Goal: Task Accomplishment & Management: Use online tool/utility

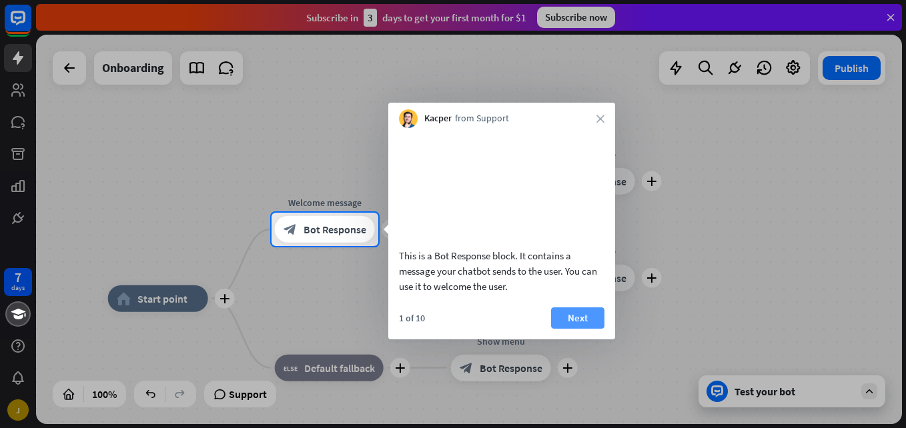
click at [588, 329] on button "Next" at bounding box center [577, 318] width 53 height 21
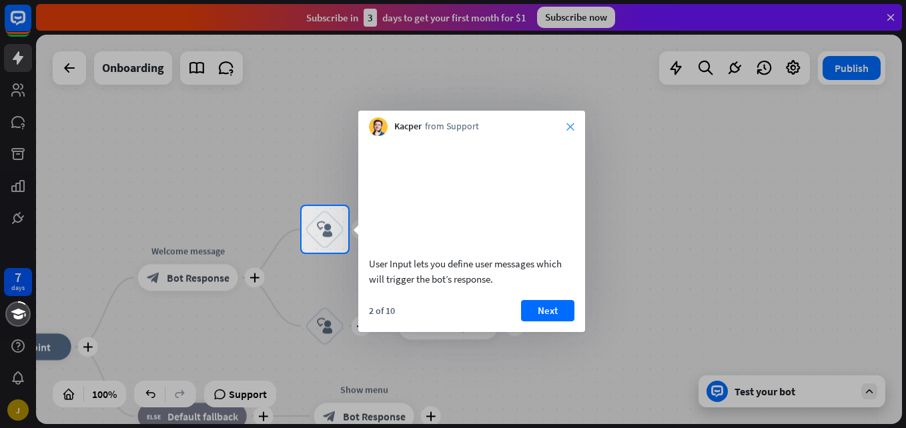
click at [569, 124] on icon "close" at bounding box center [570, 127] width 8 height 8
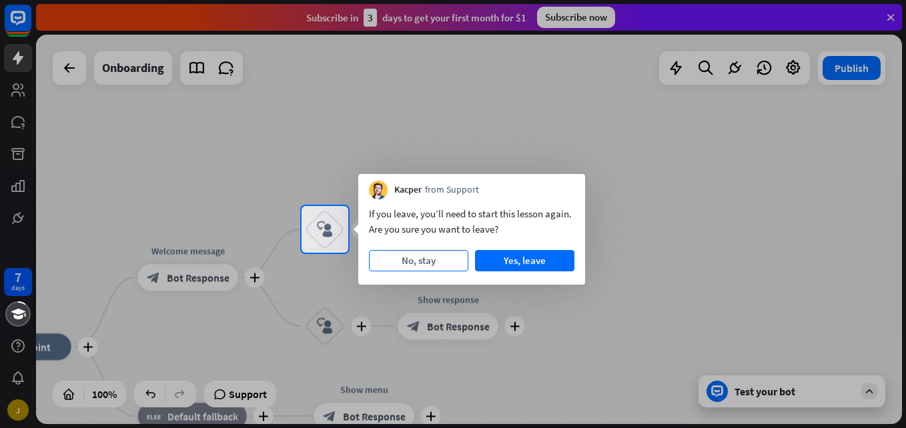
click at [418, 260] on button "No, stay" at bounding box center [418, 260] width 99 height 21
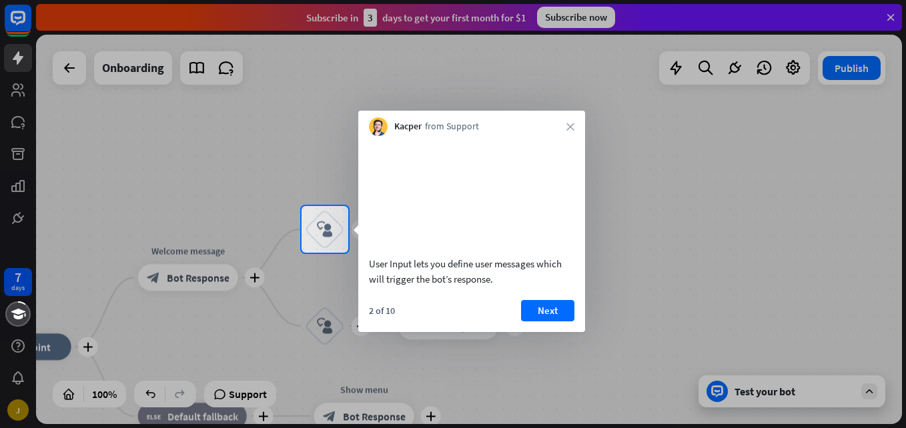
click at [570, 131] on div "Kacper from Support close" at bounding box center [471, 123] width 227 height 25
click at [570, 125] on icon "close" at bounding box center [570, 127] width 8 height 8
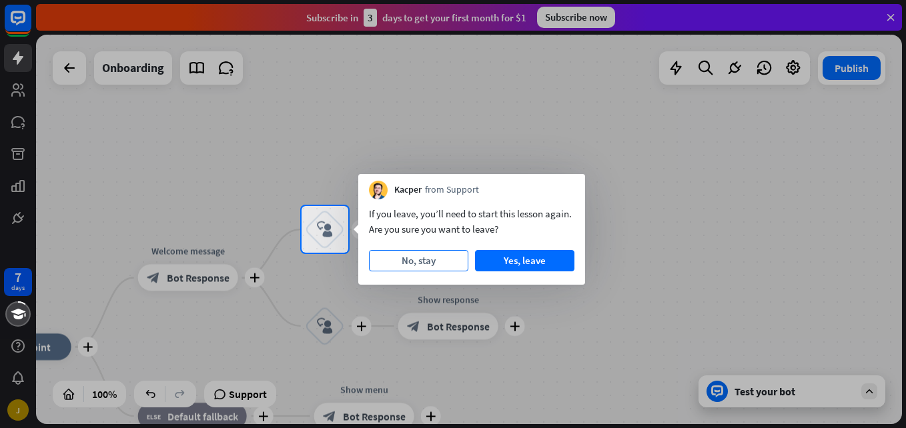
click at [430, 256] on button "No, stay" at bounding box center [418, 260] width 99 height 21
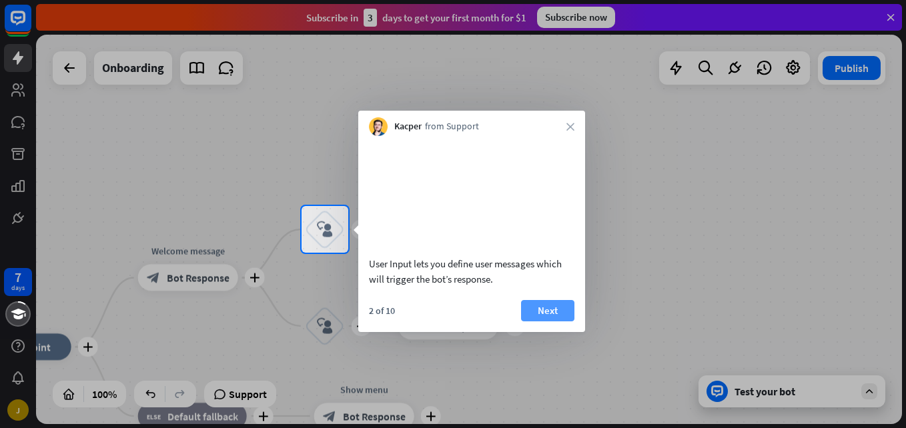
click at [557, 322] on button "Next" at bounding box center [547, 310] width 53 height 21
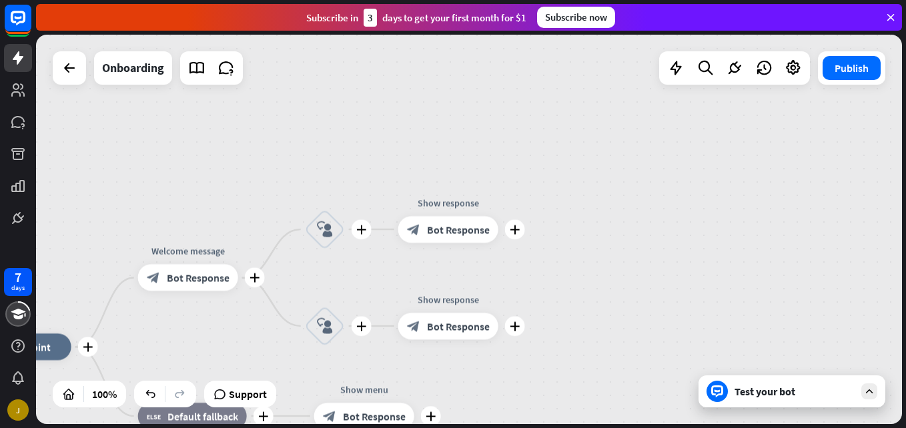
click at [557, 329] on div "plus home_2 Start point plus Welcome message block_bot_response Bot Response pl…" at bounding box center [469, 230] width 866 height 390
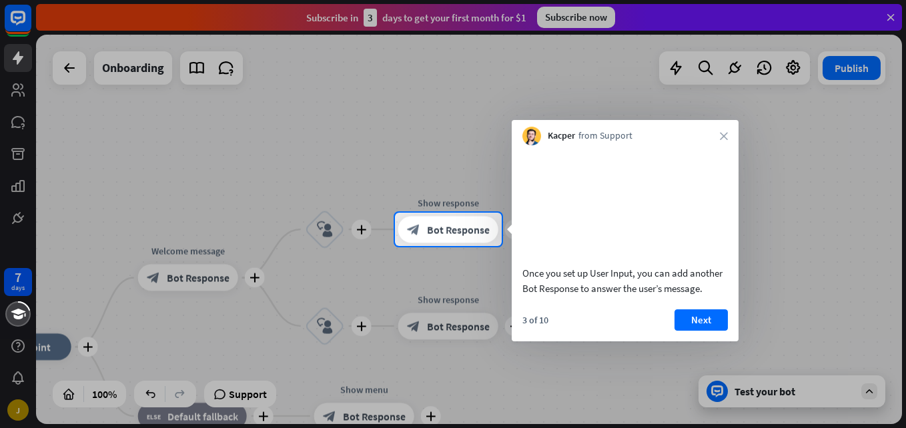
click at [557, 329] on div "3 of 10 Next" at bounding box center [625, 326] width 227 height 32
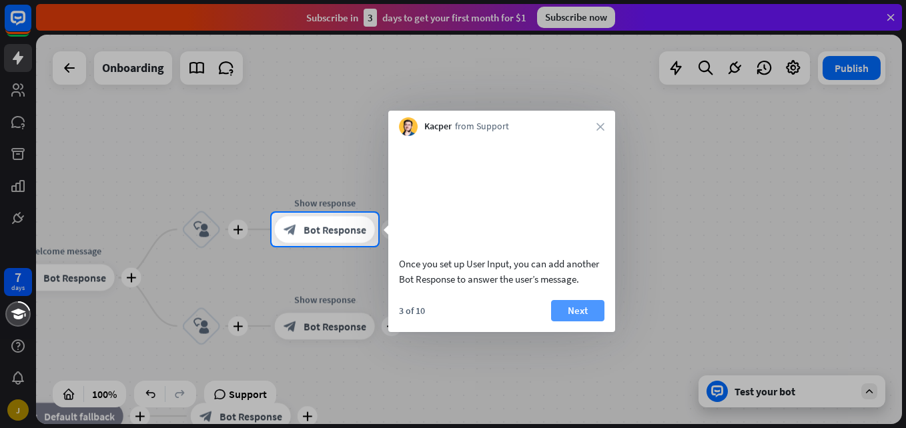
click at [599, 322] on button "Next" at bounding box center [577, 310] width 53 height 21
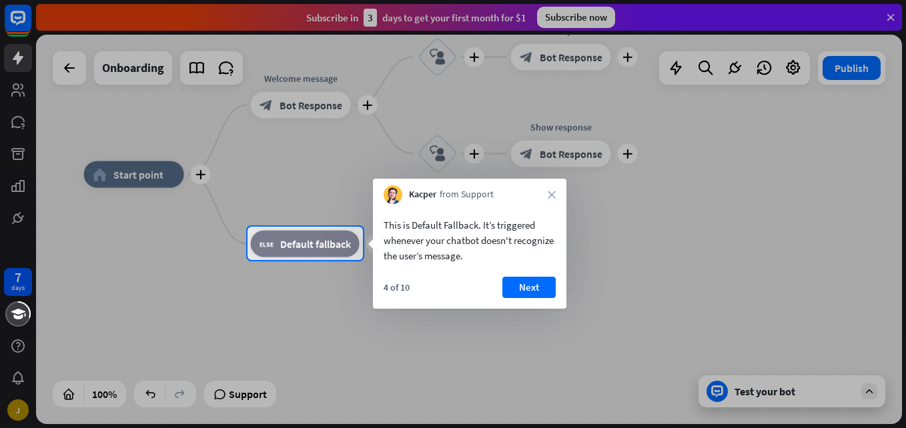
click at [599, 324] on div at bounding box center [453, 344] width 906 height 168
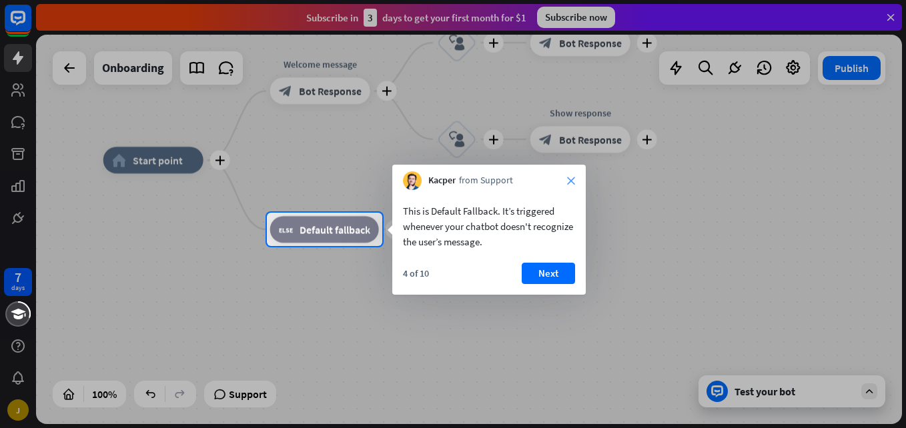
click at [574, 183] on icon "close" at bounding box center [571, 181] width 8 height 8
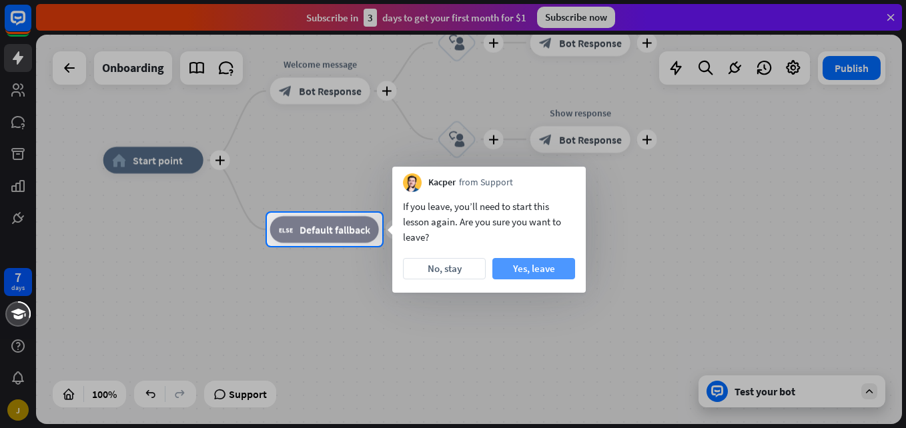
click at [550, 272] on button "Yes, leave" at bounding box center [533, 268] width 83 height 21
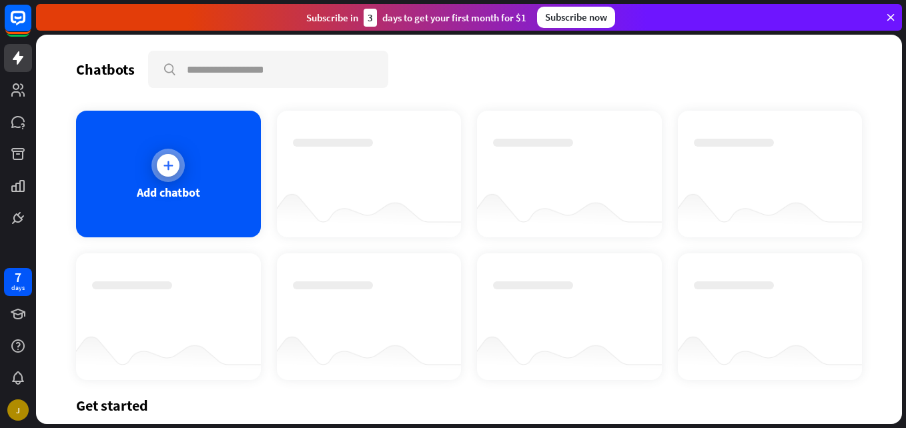
click at [176, 162] on div at bounding box center [168, 165] width 23 height 23
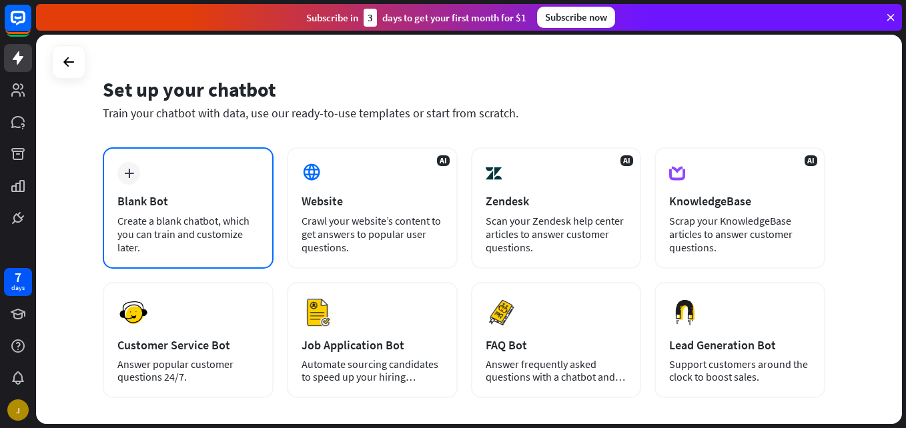
scroll to position [29, 0]
click at [241, 151] on div "plus Blank Bot Create a blank chatbot, which you can train and customize later." at bounding box center [188, 207] width 171 height 121
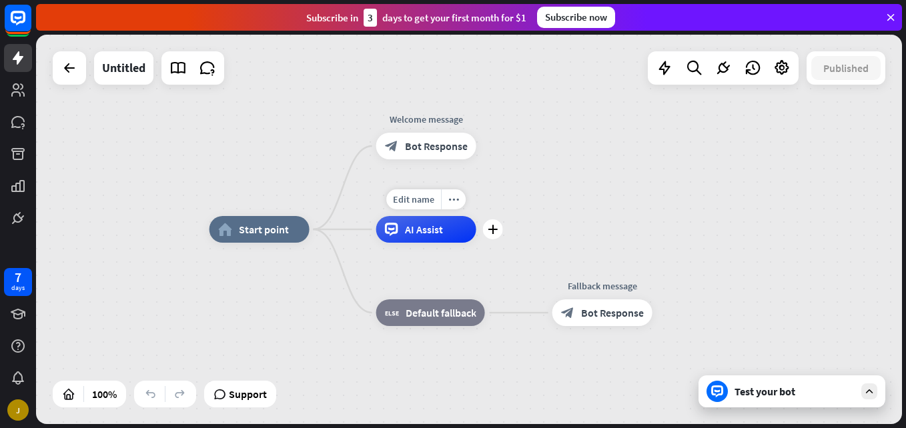
click at [412, 242] on div "AI Assist" at bounding box center [426, 229] width 100 height 27
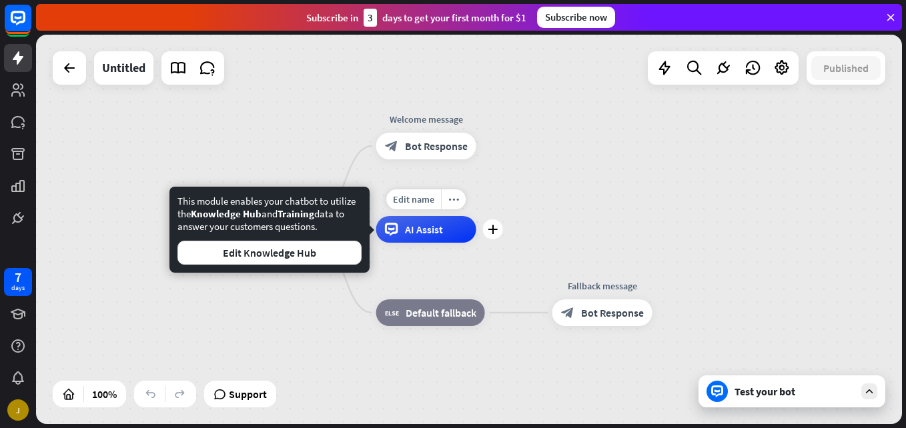
click at [405, 221] on div "AI Assist" at bounding box center [426, 229] width 100 height 27
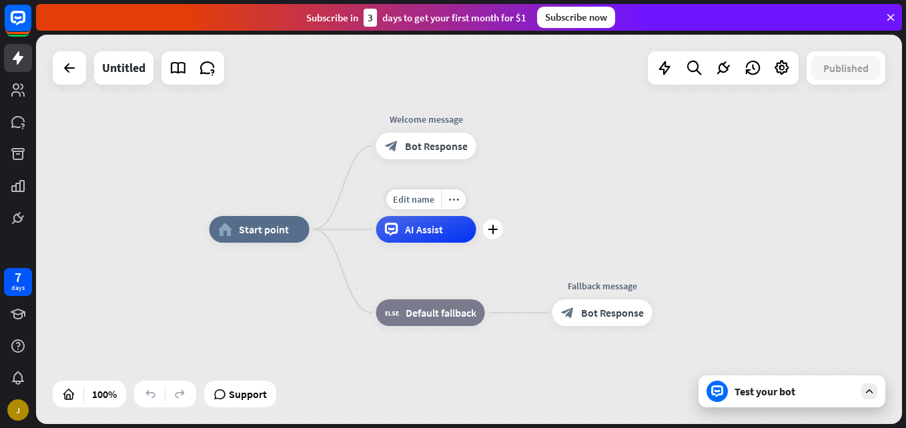
click at [420, 227] on span "AI Assist" at bounding box center [424, 229] width 38 height 13
click at [488, 232] on icon "plus" at bounding box center [493, 229] width 10 height 9
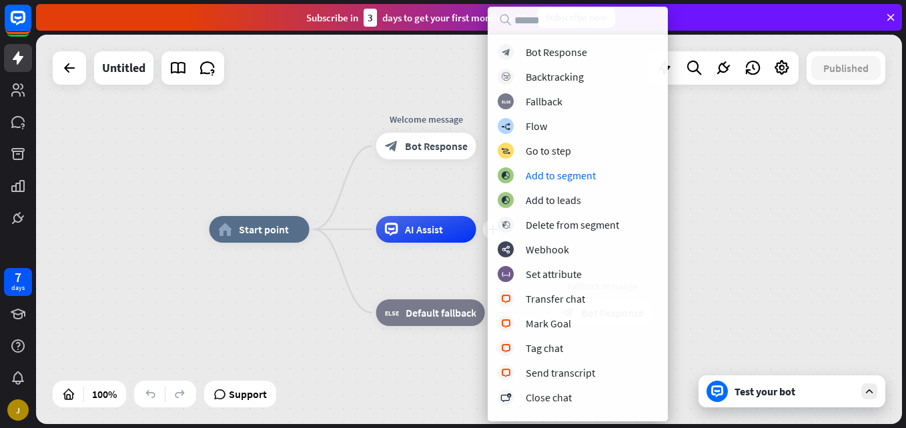
click at [799, 199] on div "home_2 Start point Welcome message block_bot_response Bot Response plus AI Assi…" at bounding box center [469, 230] width 866 height 390
